Goal: Task Accomplishment & Management: Use online tool/utility

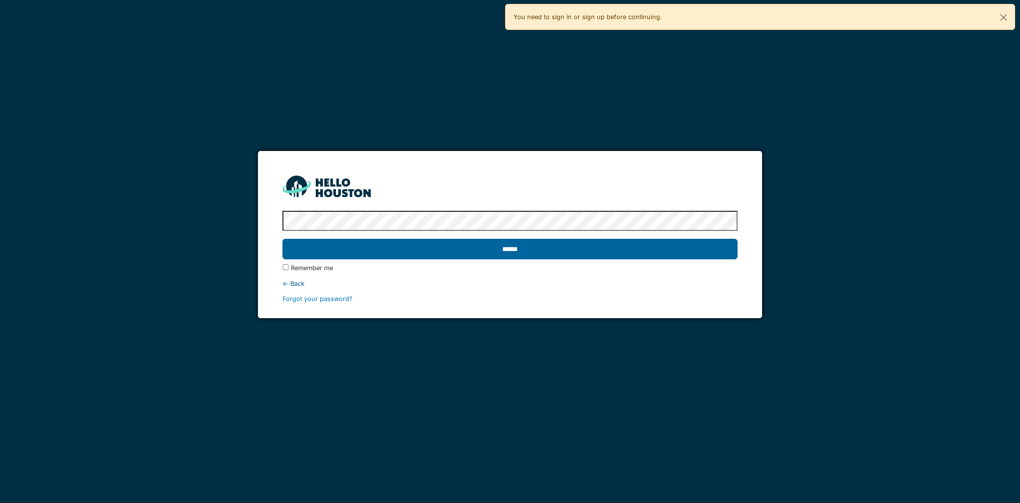
click at [703, 247] on input "******" at bounding box center [510, 249] width 455 height 21
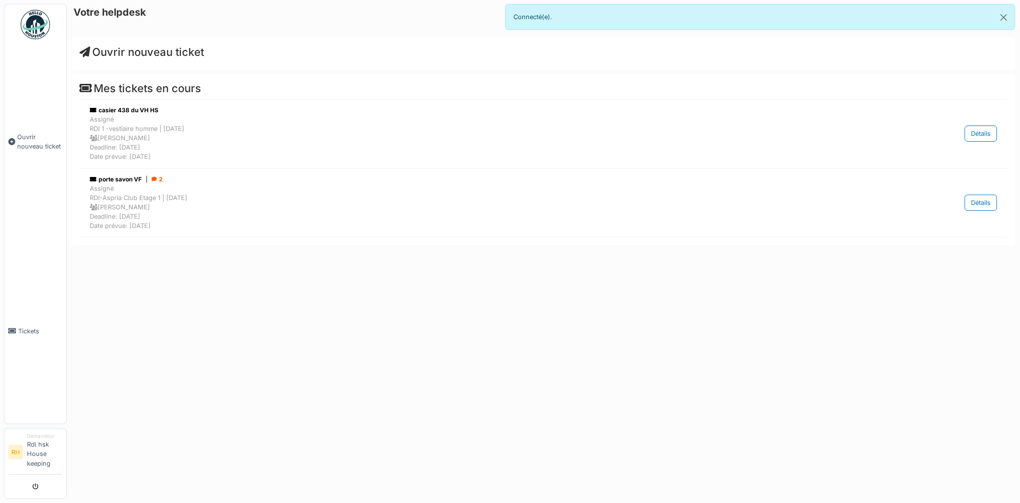
click at [155, 40] on div "Ouvrir nouveau ticket" at bounding box center [544, 54] width 944 height 32
click at [118, 51] on span "Ouvrir nouveau ticket" at bounding box center [141, 52] width 125 height 13
